Goal: Navigation & Orientation: Find specific page/section

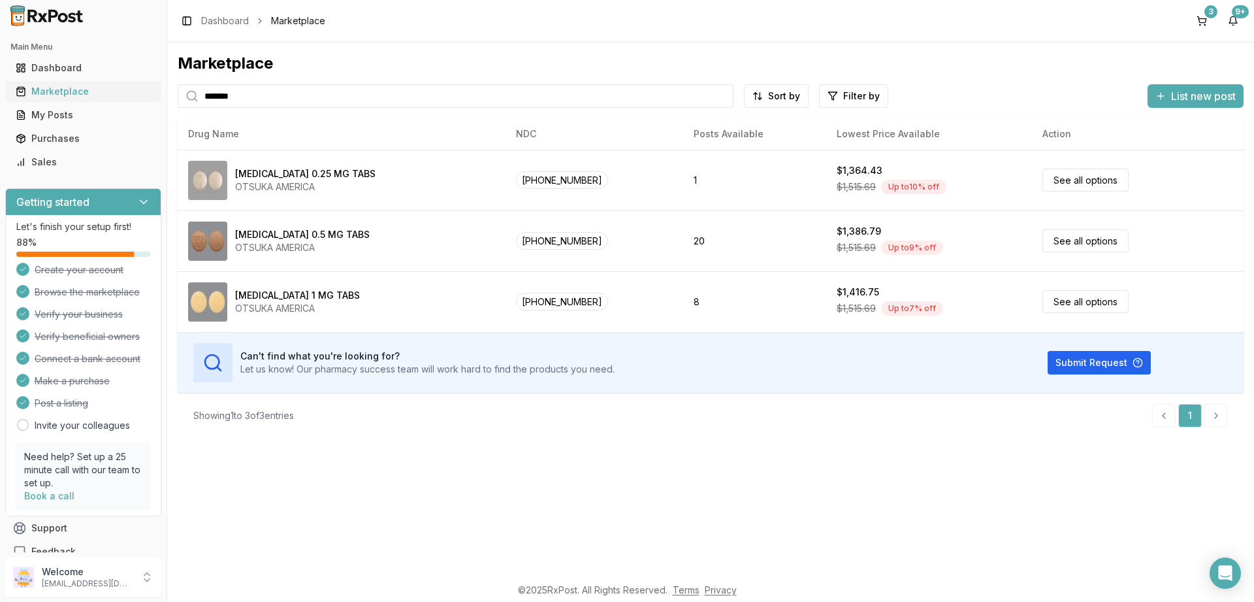
click at [57, 92] on div "Marketplace" at bounding box center [83, 91] width 135 height 13
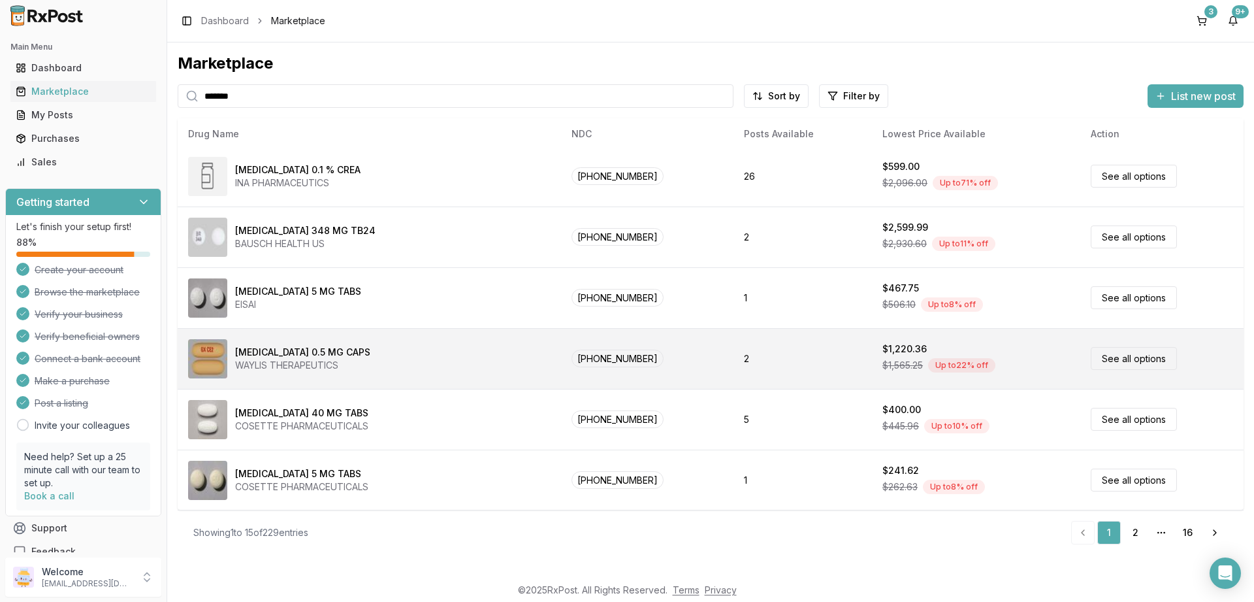
scroll to position [551, 0]
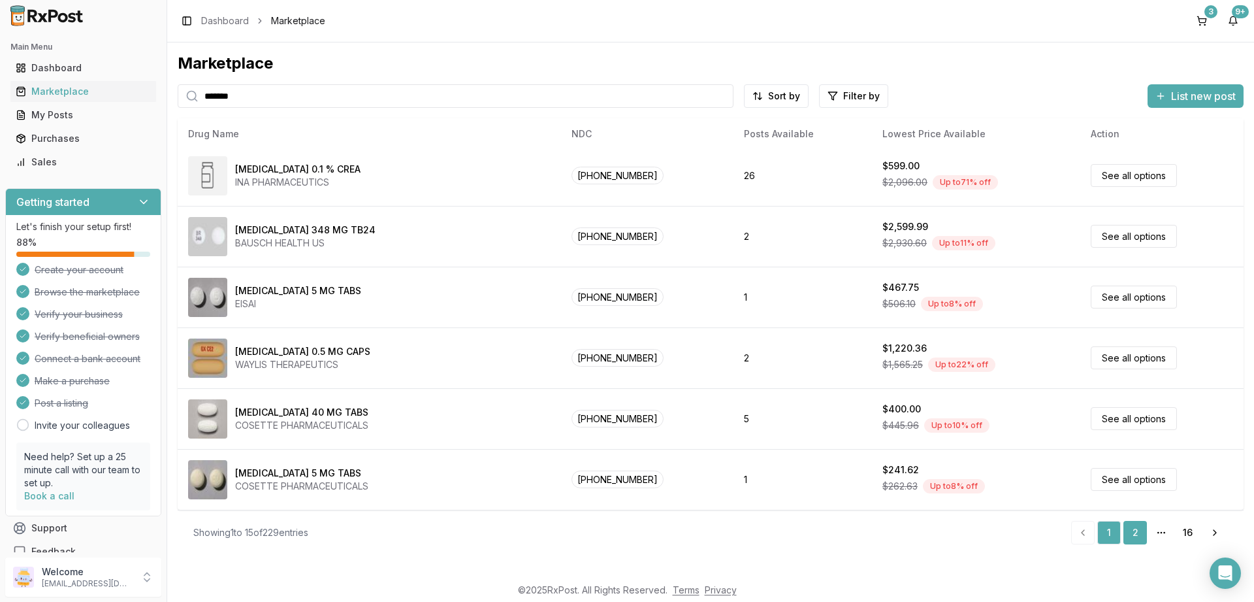
click at [1136, 527] on link "2" at bounding box center [1135, 533] width 24 height 24
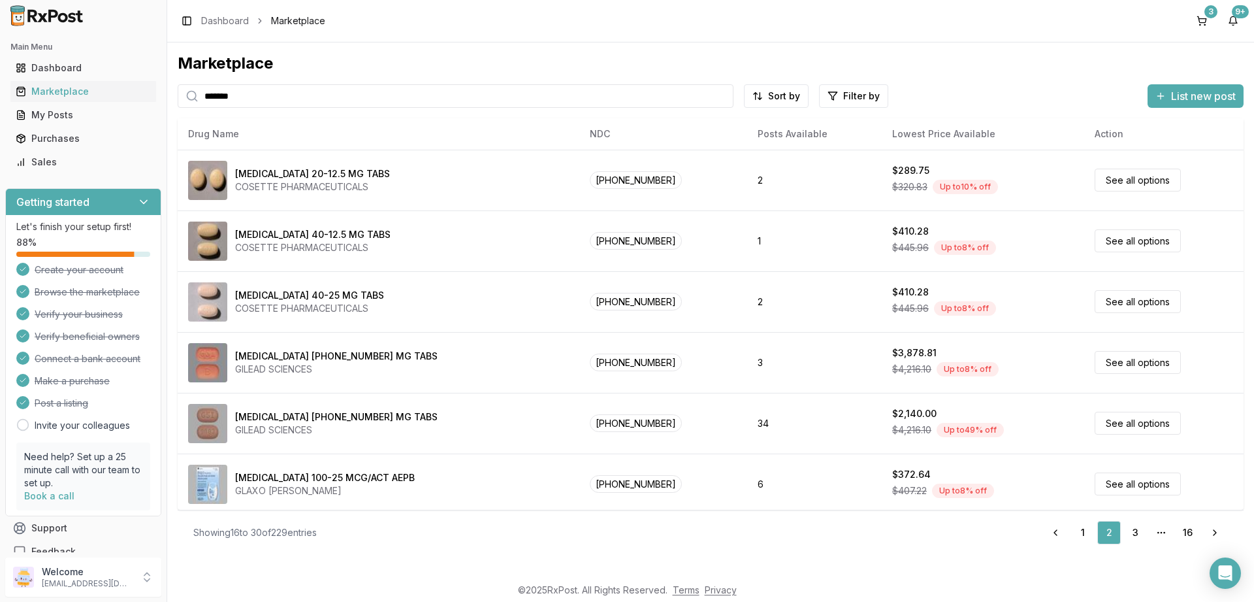
scroll to position [549, 0]
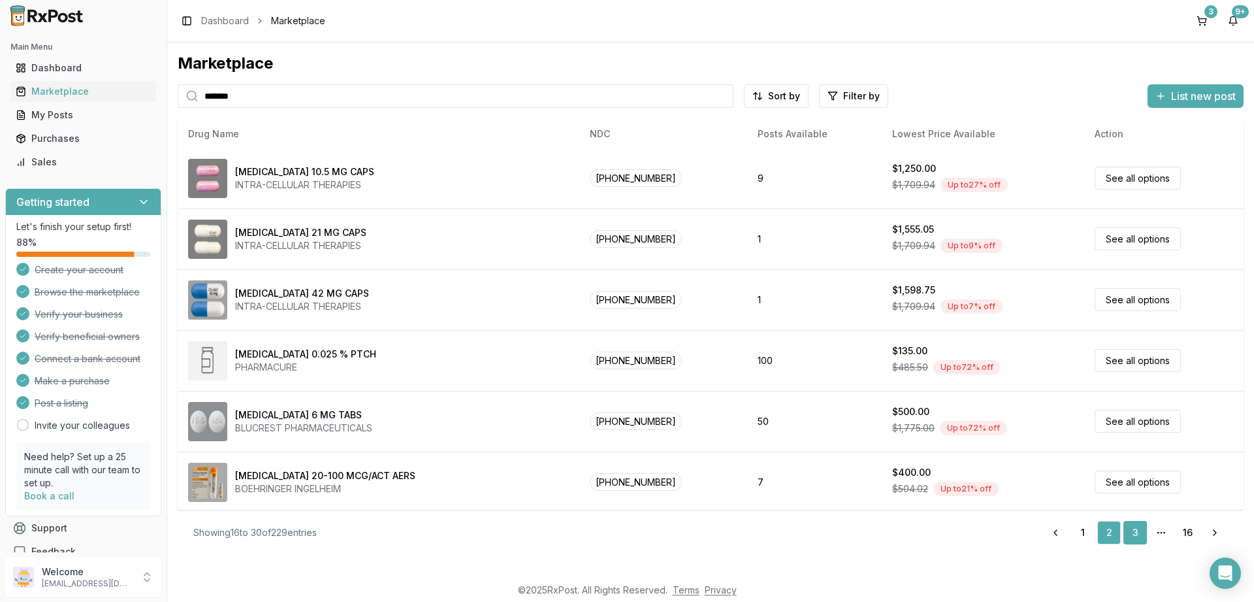
click at [1135, 532] on link "3" at bounding box center [1135, 533] width 24 height 24
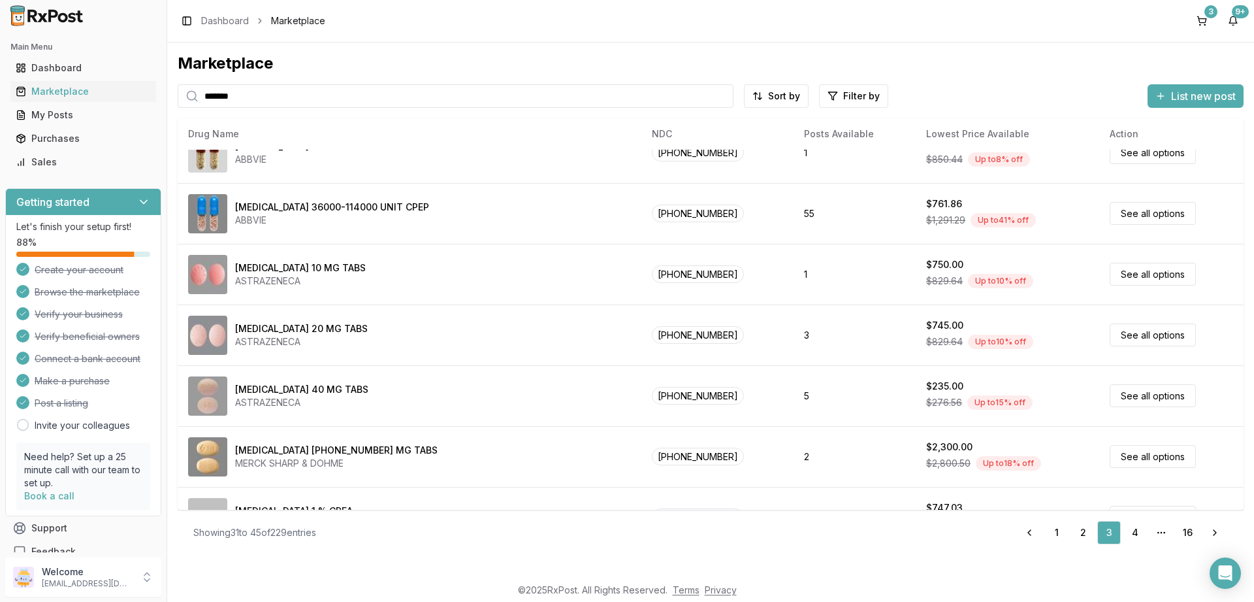
scroll to position [551, 0]
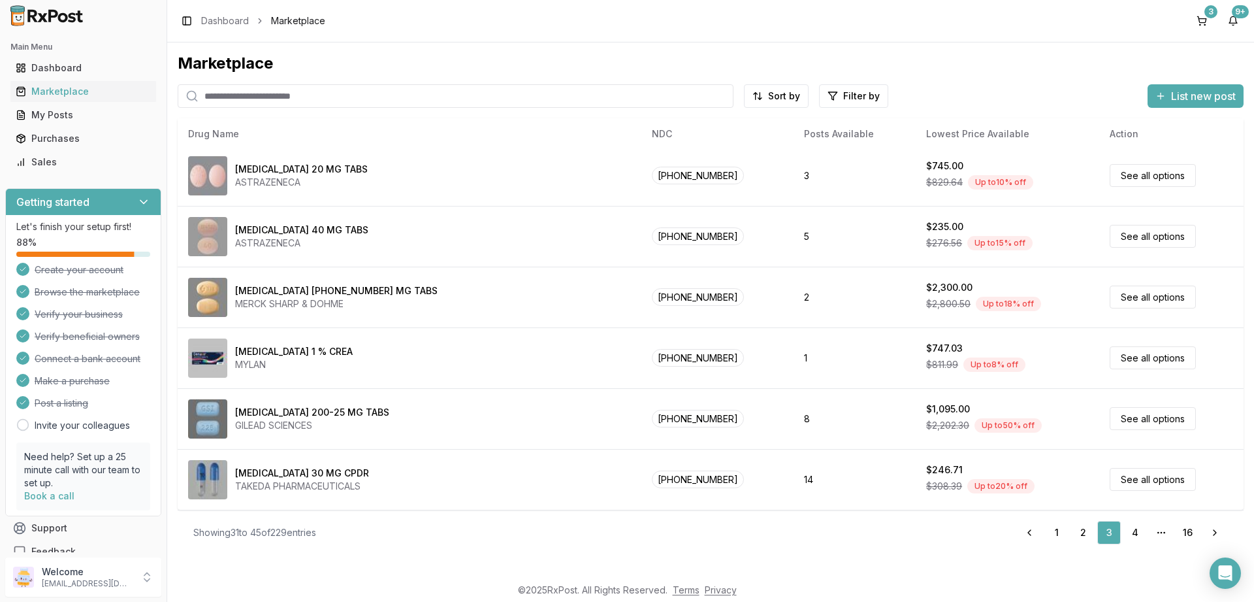
scroll to position [3, 0]
